Goal: Check status: Check status

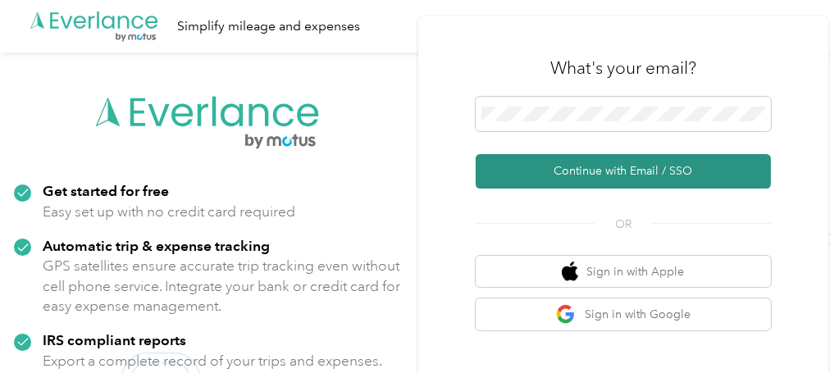
click at [585, 174] on button "Continue with Email / SSO" at bounding box center [622, 171] width 295 height 34
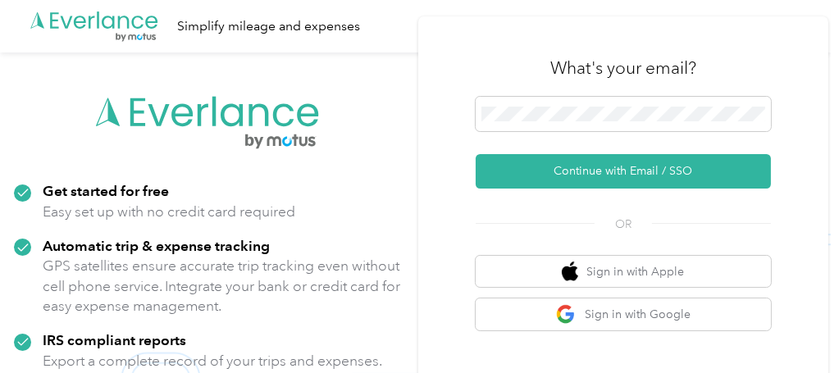
scroll to position [89, 0]
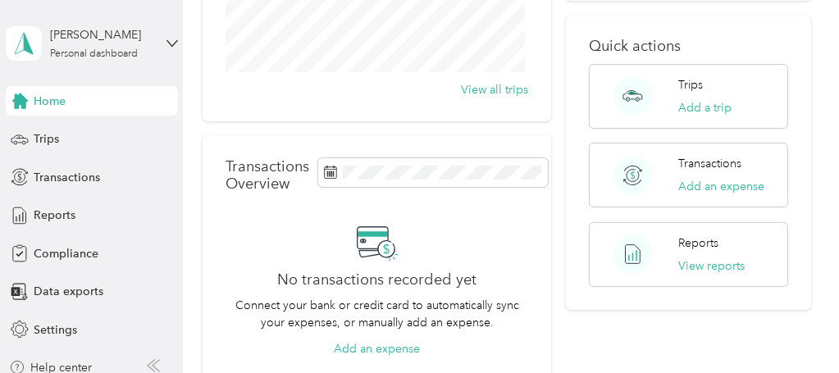
scroll to position [295, 0]
click at [331, 174] on rect at bounding box center [331, 174] width 2 height 2
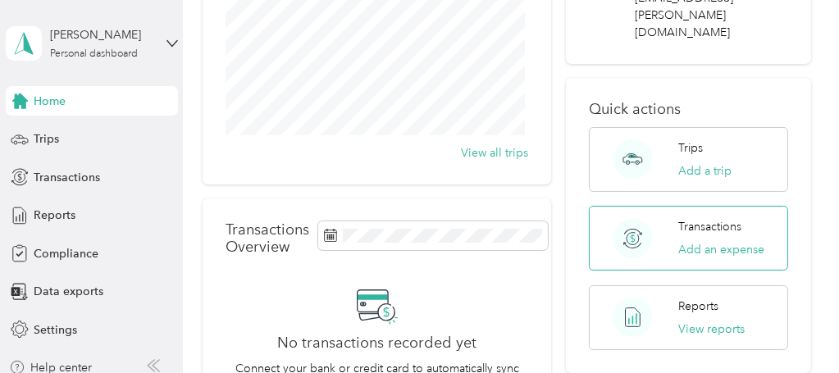
scroll to position [284, 0]
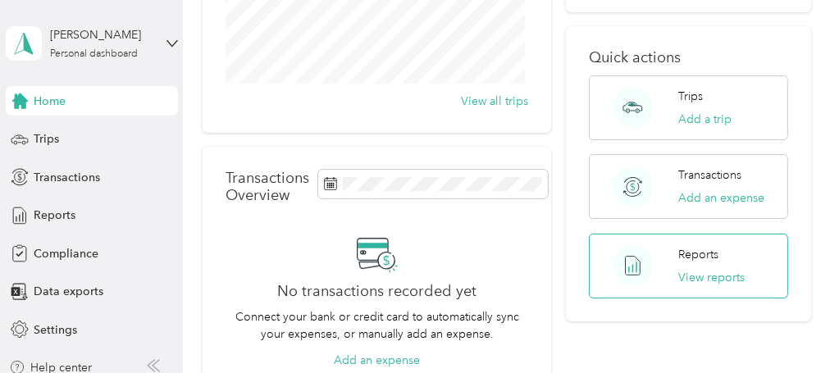
click at [707, 246] on p "Reports" at bounding box center [698, 254] width 40 height 17
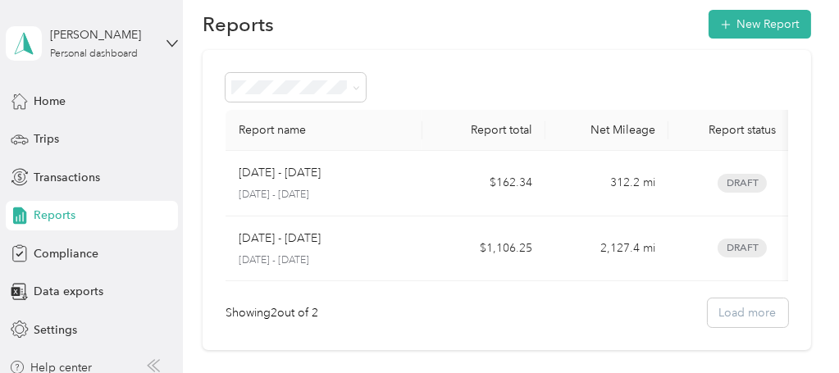
scroll to position [25, 0]
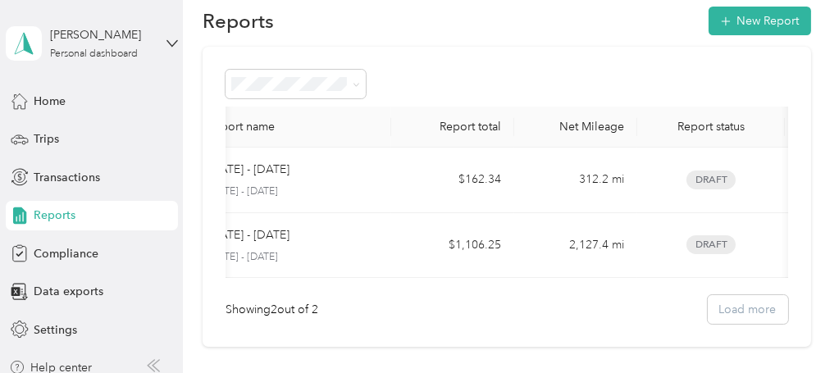
click at [773, 281] on iframe at bounding box center [793, 327] width 92 height 92
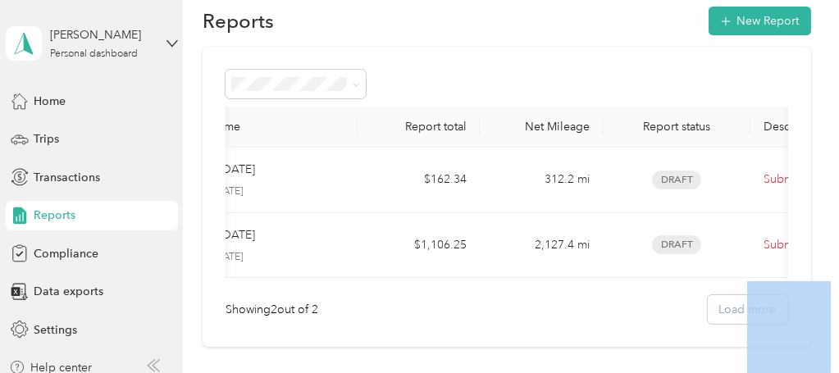
click at [773, 281] on iframe at bounding box center [793, 327] width 92 height 92
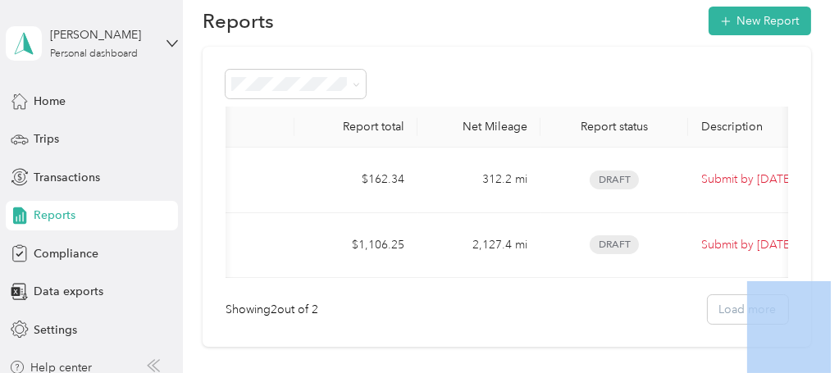
click at [773, 281] on iframe at bounding box center [793, 327] width 92 height 92
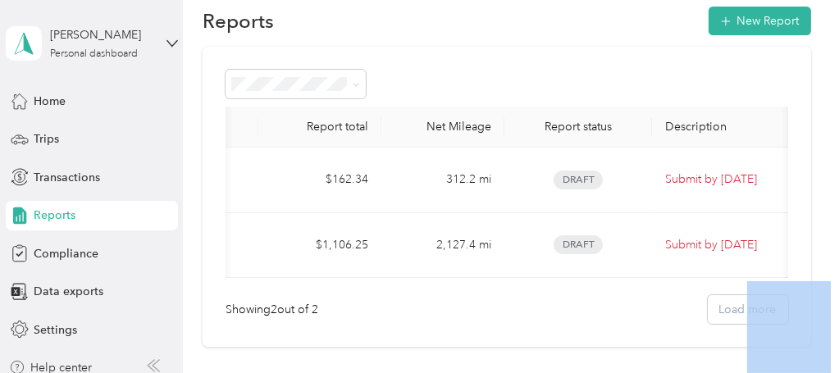
click at [773, 281] on iframe at bounding box center [793, 327] width 92 height 92
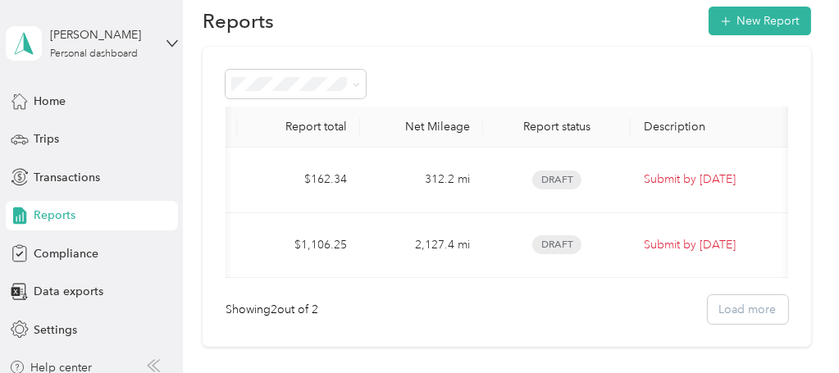
click at [773, 281] on iframe at bounding box center [793, 327] width 92 height 92
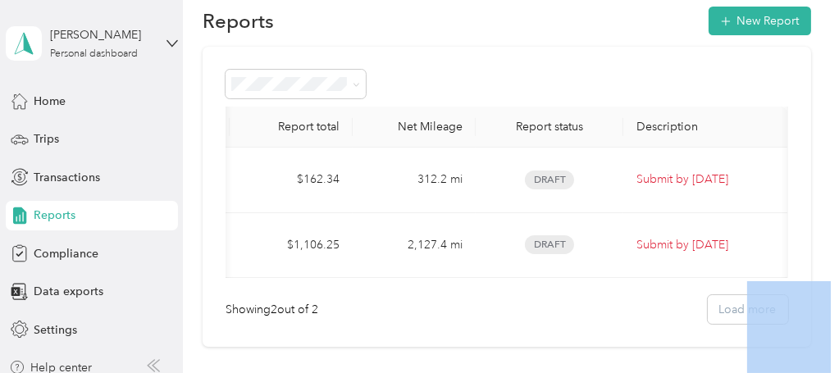
scroll to position [0, 197]
click at [773, 281] on iframe at bounding box center [793, 327] width 92 height 92
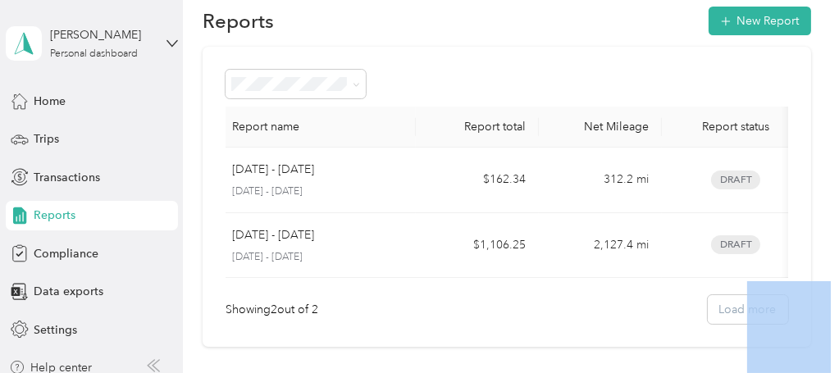
scroll to position [0, 0]
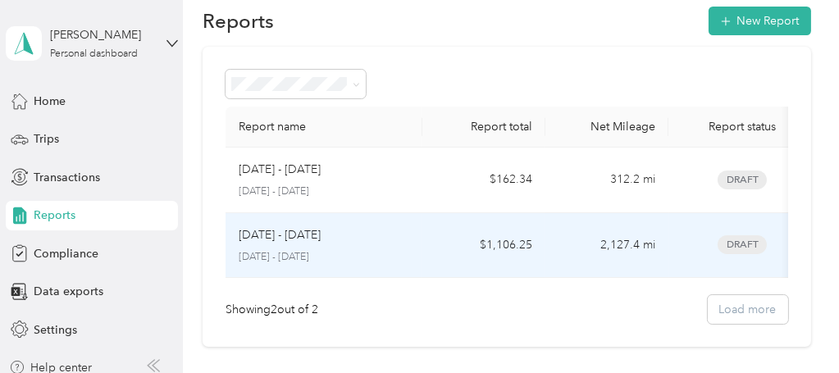
click at [732, 239] on span "Draft" at bounding box center [741, 244] width 49 height 19
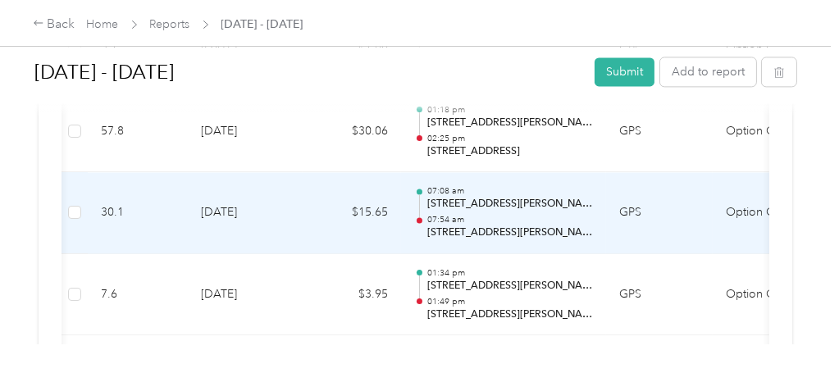
scroll to position [0, 12]
